Goal: Check status: Check status

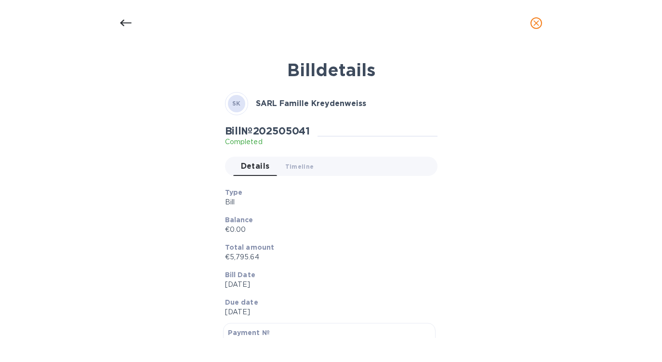
scroll to position [80, 0]
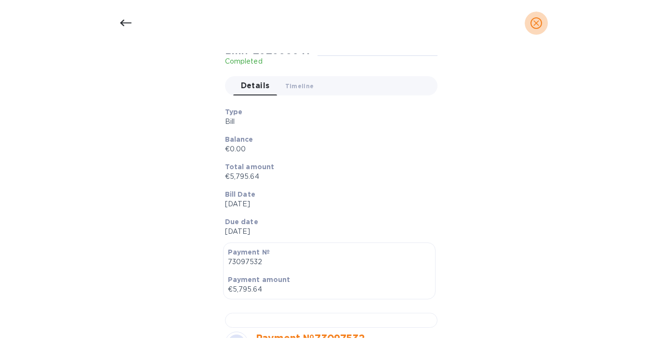
click at [537, 20] on icon "close" at bounding box center [537, 23] width 10 height 10
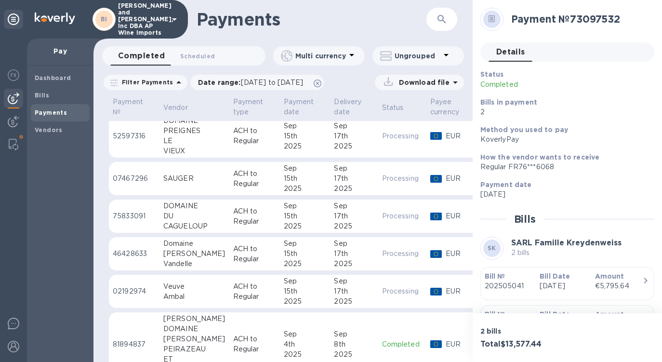
scroll to position [0, 0]
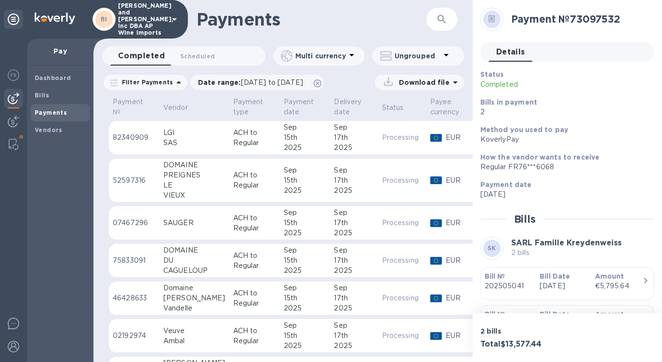
click at [378, 264] on td "Processing" at bounding box center [402, 261] width 48 height 34
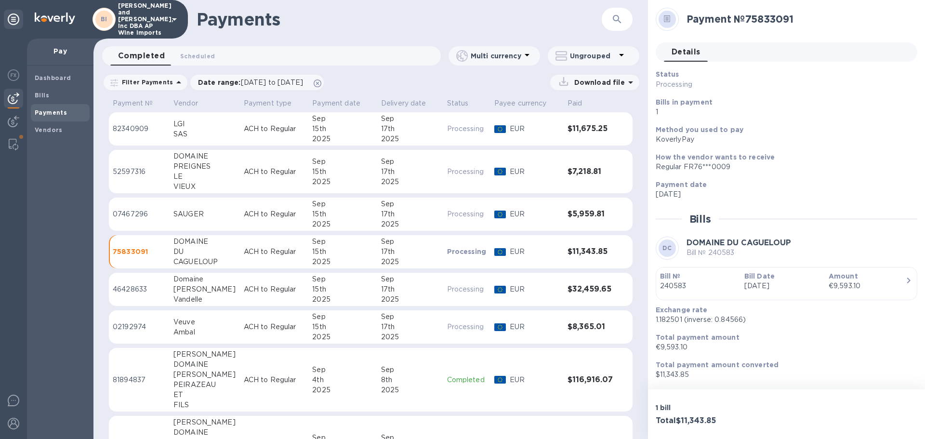
click at [393, 257] on div "2025" at bounding box center [410, 262] width 58 height 10
click at [662, 277] on p "Bill №" at bounding box center [698, 276] width 77 height 10
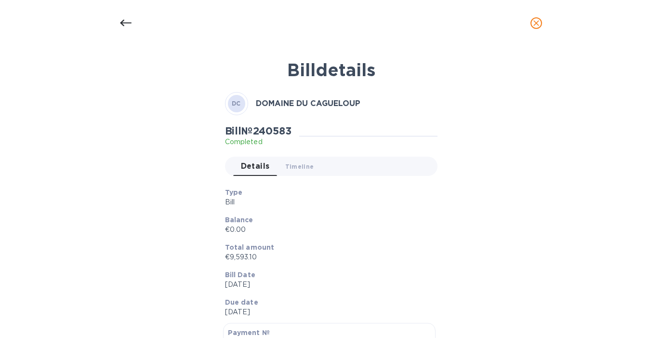
click at [133, 25] on div at bounding box center [125, 23] width 23 height 23
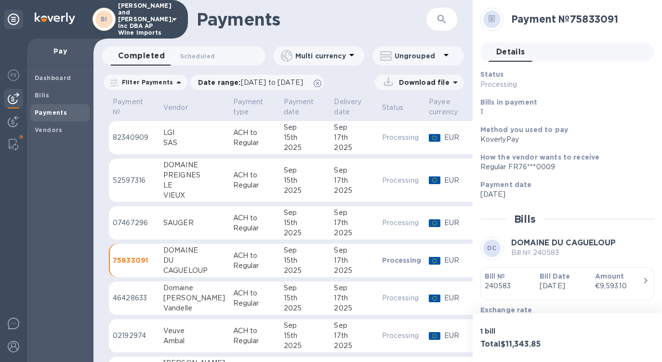
click at [587, 295] on div "Bill Date [DATE]" at bounding box center [563, 280] width 55 height 27
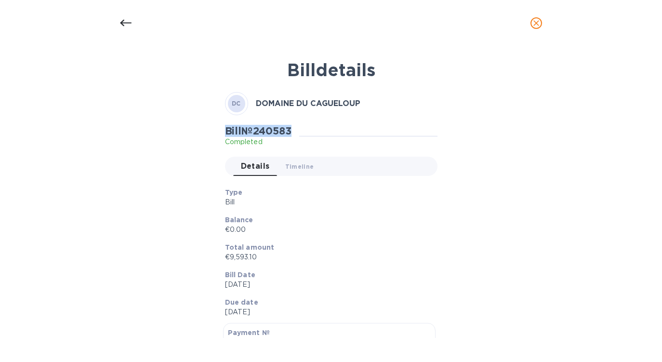
drag, startPoint x: 302, startPoint y: 132, endPoint x: 226, endPoint y: 130, distance: 76.7
click at [226, 130] on div "Bill № 240583 Completed" at bounding box center [262, 136] width 74 height 22
copy h2 "Bill № 240583"
